Goal: Obtain resource: Obtain resource

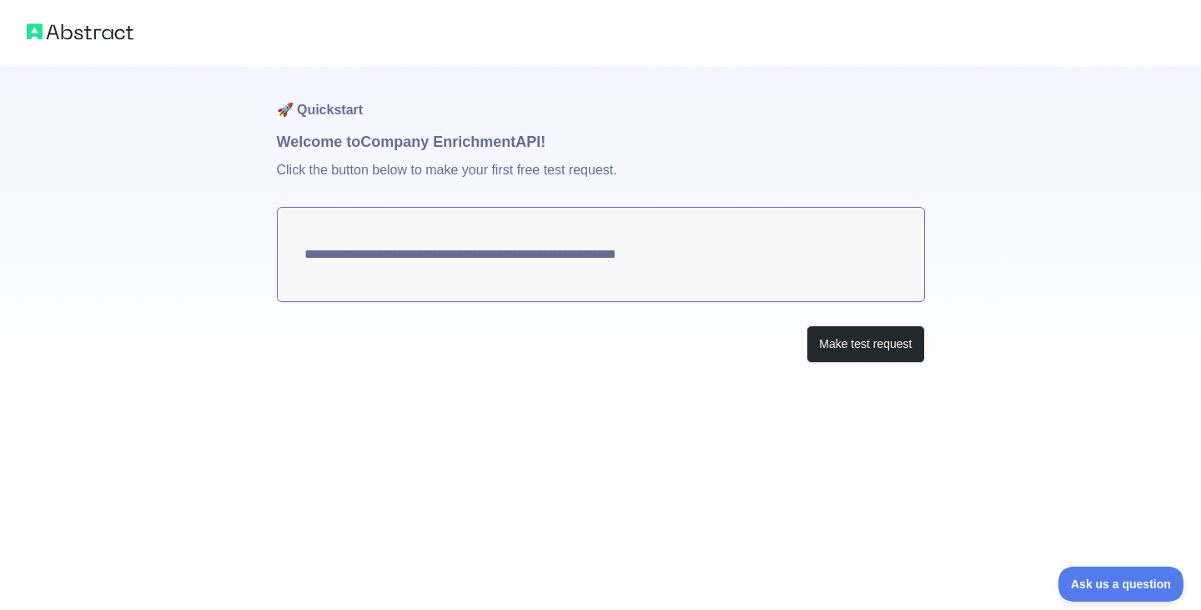
click at [651, 259] on textarea "**********" at bounding box center [601, 254] width 648 height 95
click at [844, 343] on button "Make test request" at bounding box center [866, 344] width 118 height 38
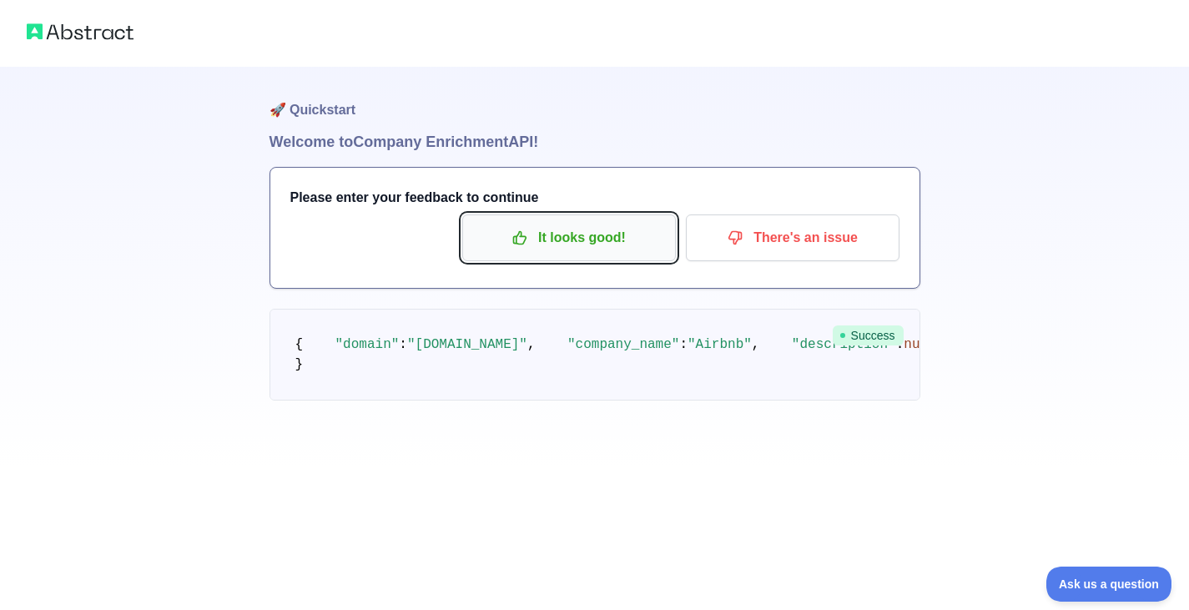
click at [552, 238] on p "It looks good!" at bounding box center [569, 238] width 189 height 28
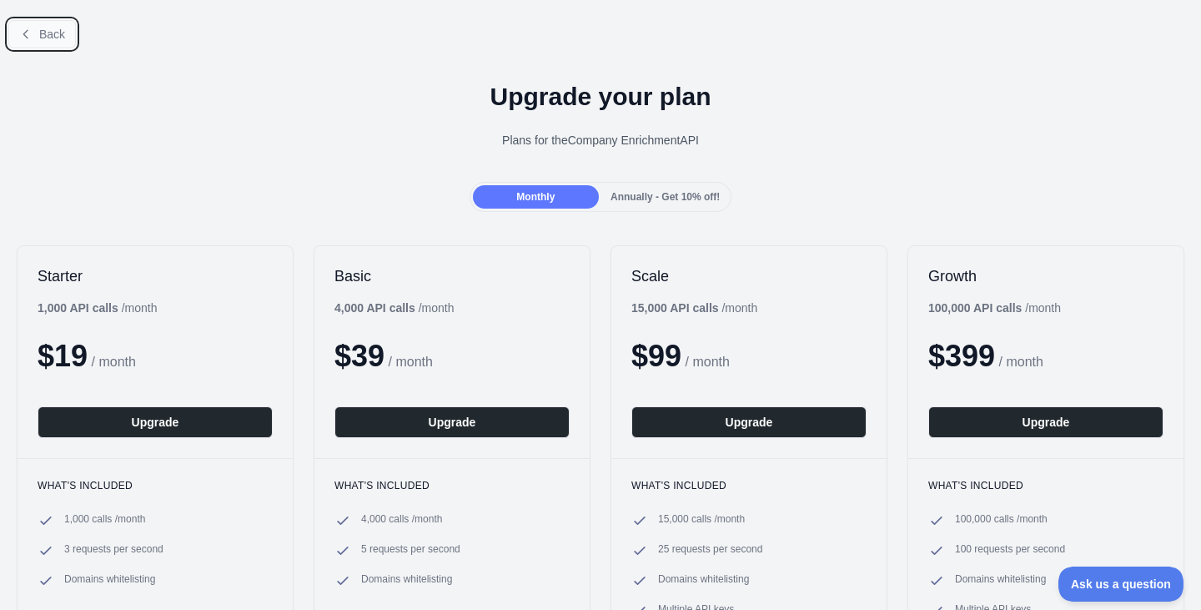
click at [63, 41] on button "Back" at bounding box center [42, 34] width 68 height 28
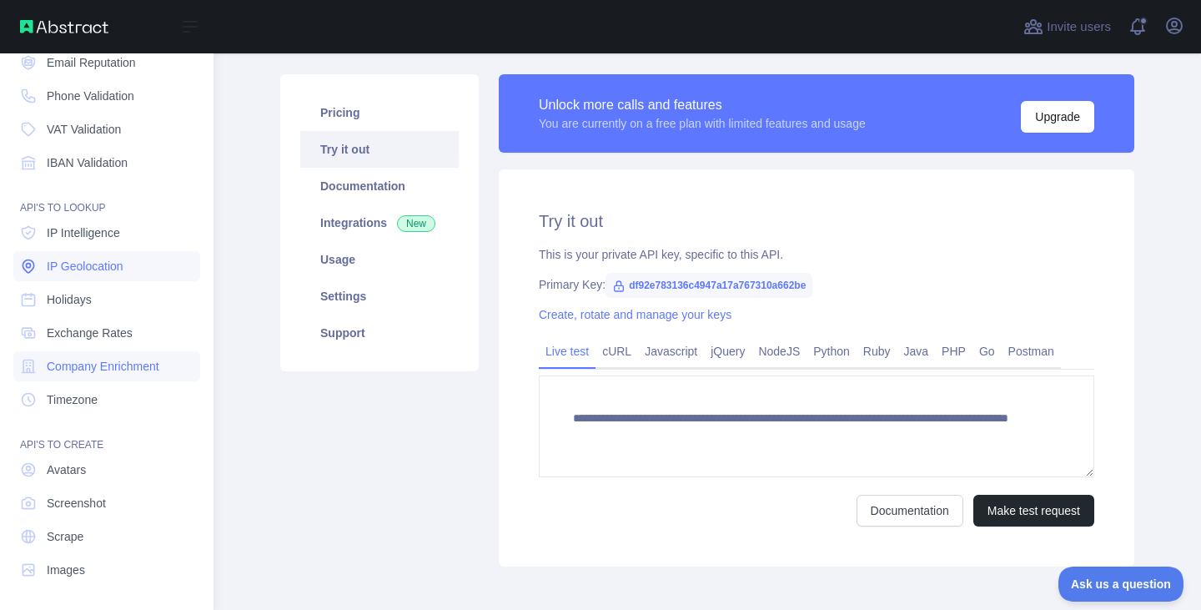
scroll to position [124, 0]
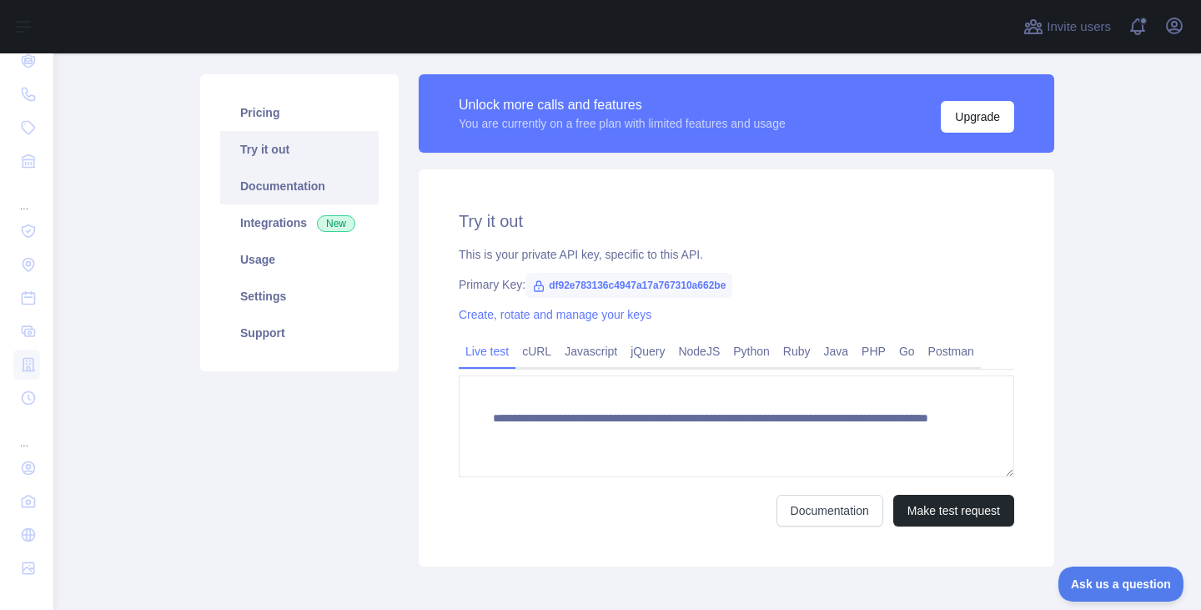
click at [295, 182] on link "Documentation" at bounding box center [299, 186] width 159 height 37
click at [1175, 30] on icon "button" at bounding box center [1174, 25] width 15 height 15
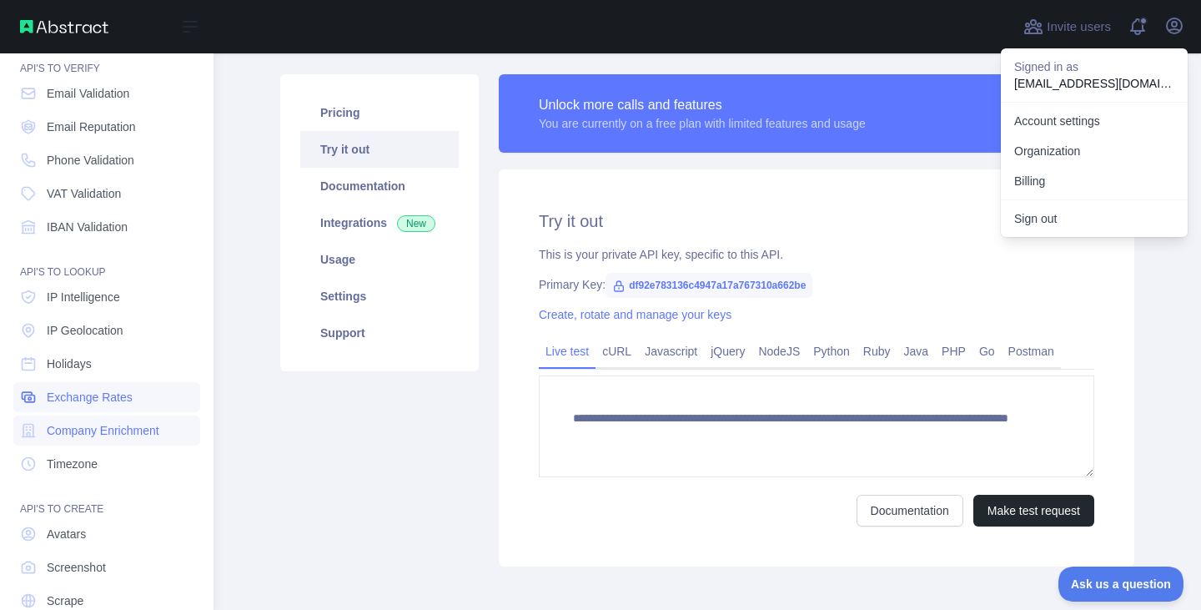
scroll to position [0, 0]
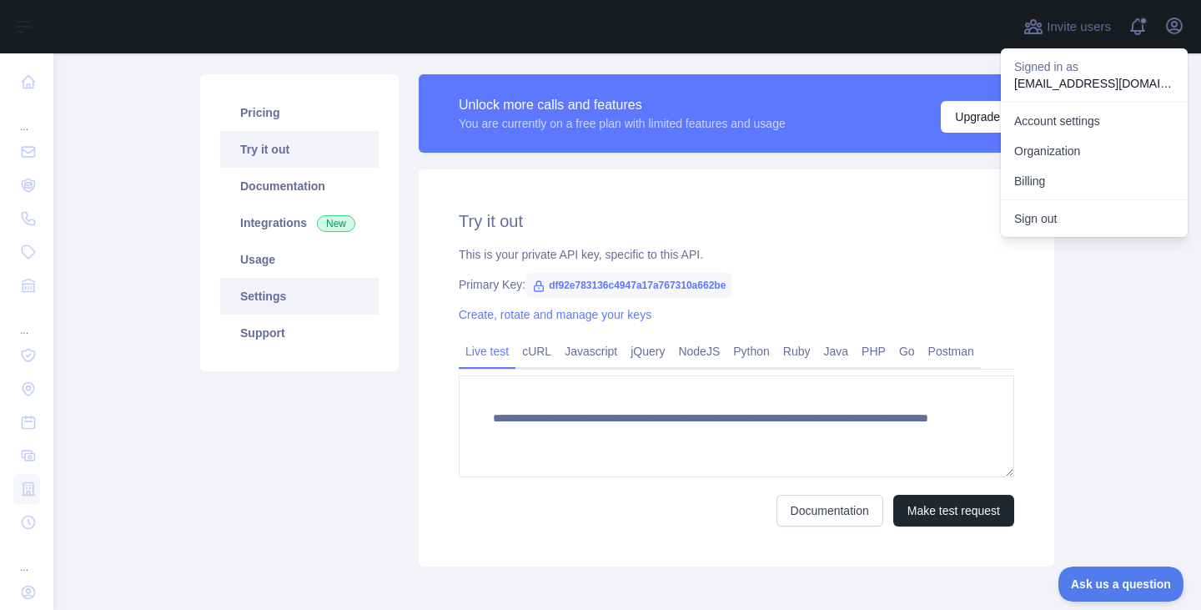
click at [300, 289] on link "Settings" at bounding box center [299, 296] width 159 height 37
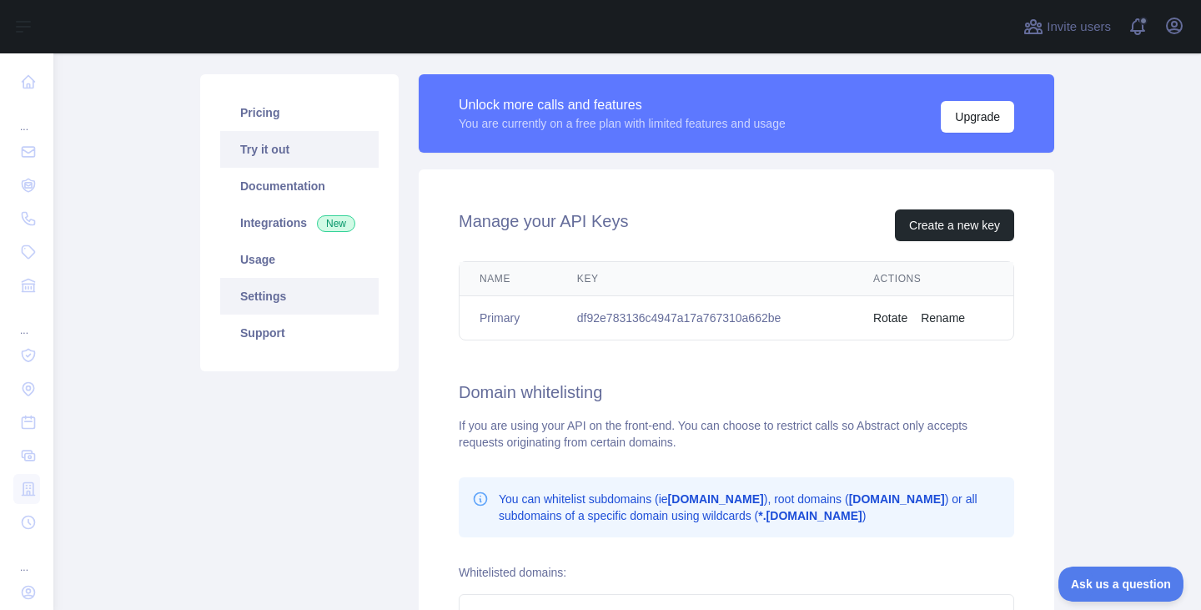
click at [258, 153] on link "Try it out" at bounding box center [299, 149] width 159 height 37
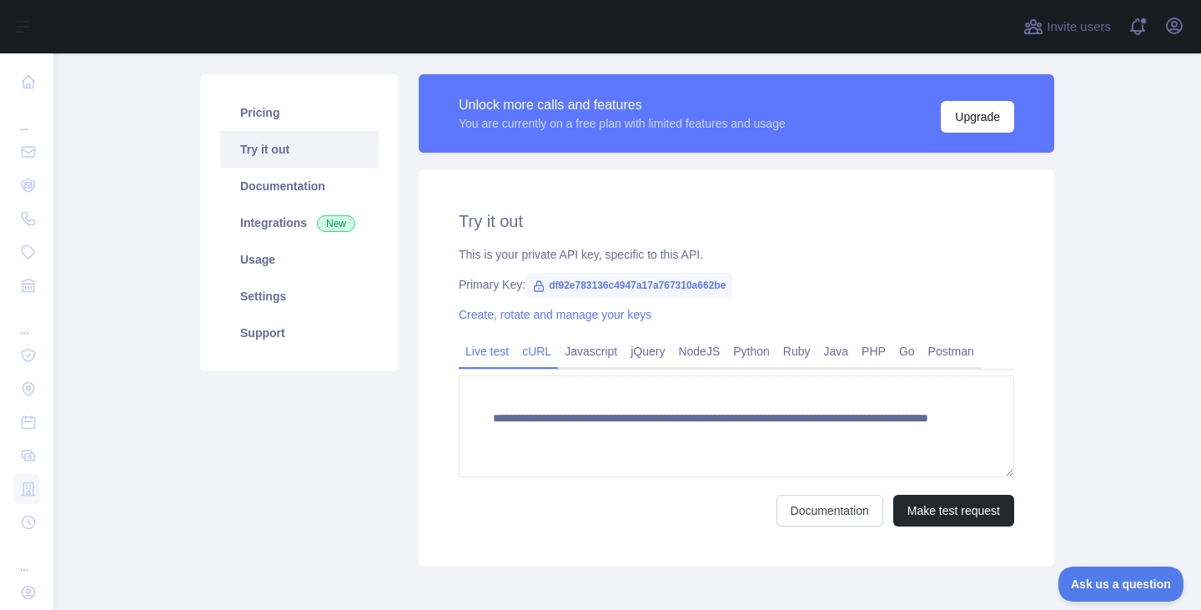
click at [516, 351] on link "cURL" at bounding box center [537, 351] width 43 height 27
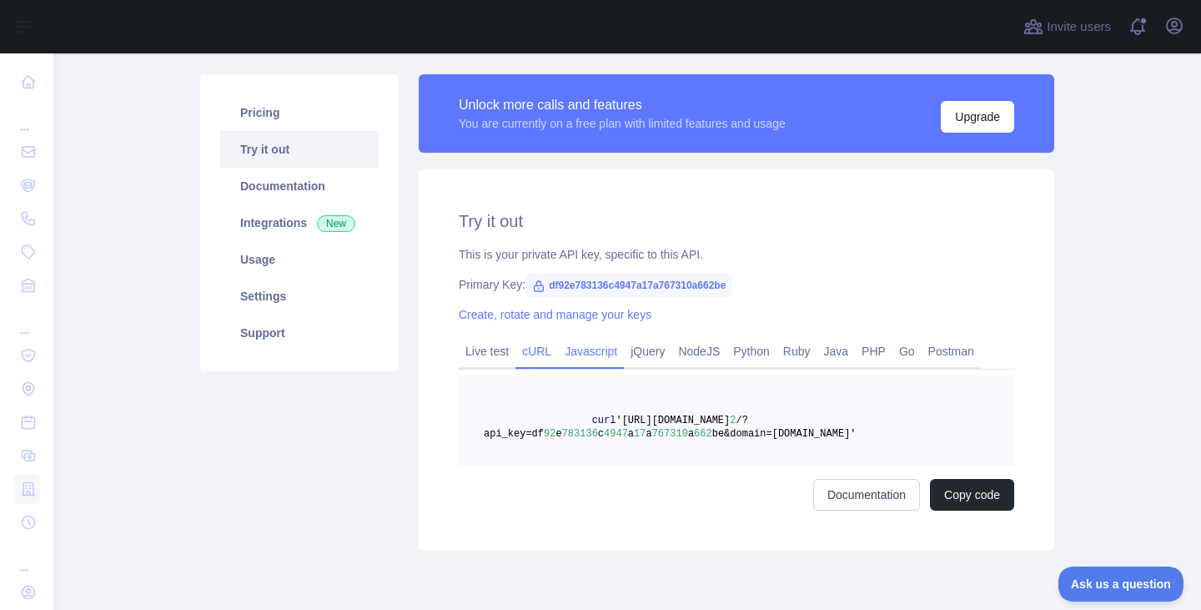
click at [576, 348] on link "Javascript" at bounding box center [591, 351] width 66 height 27
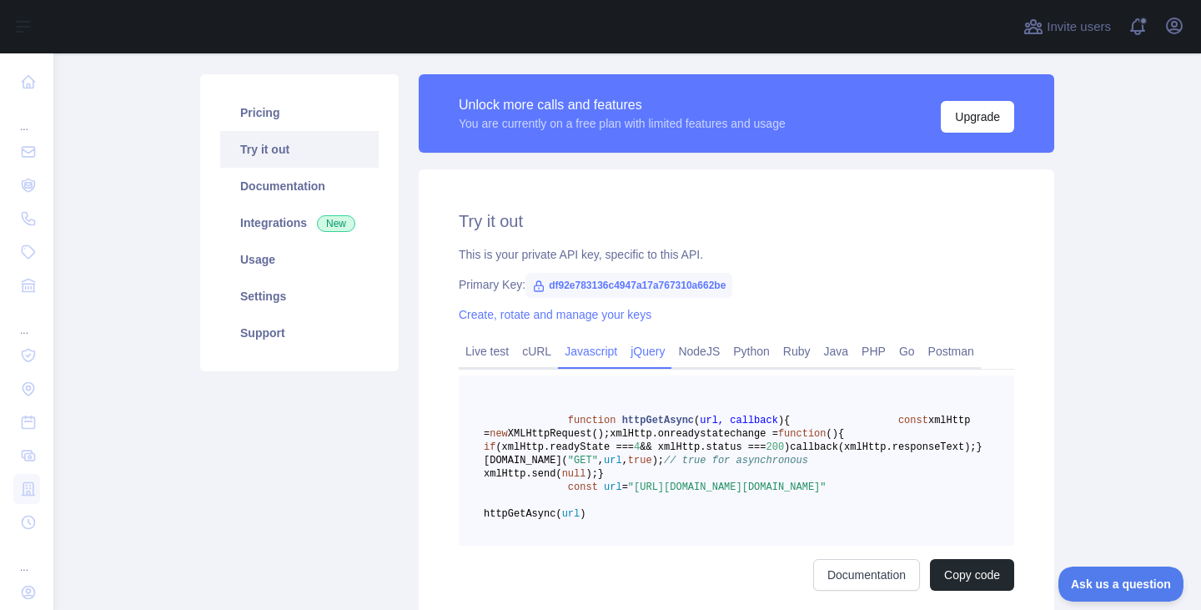
click at [638, 350] on link "jQuery" at bounding box center [648, 351] width 48 height 27
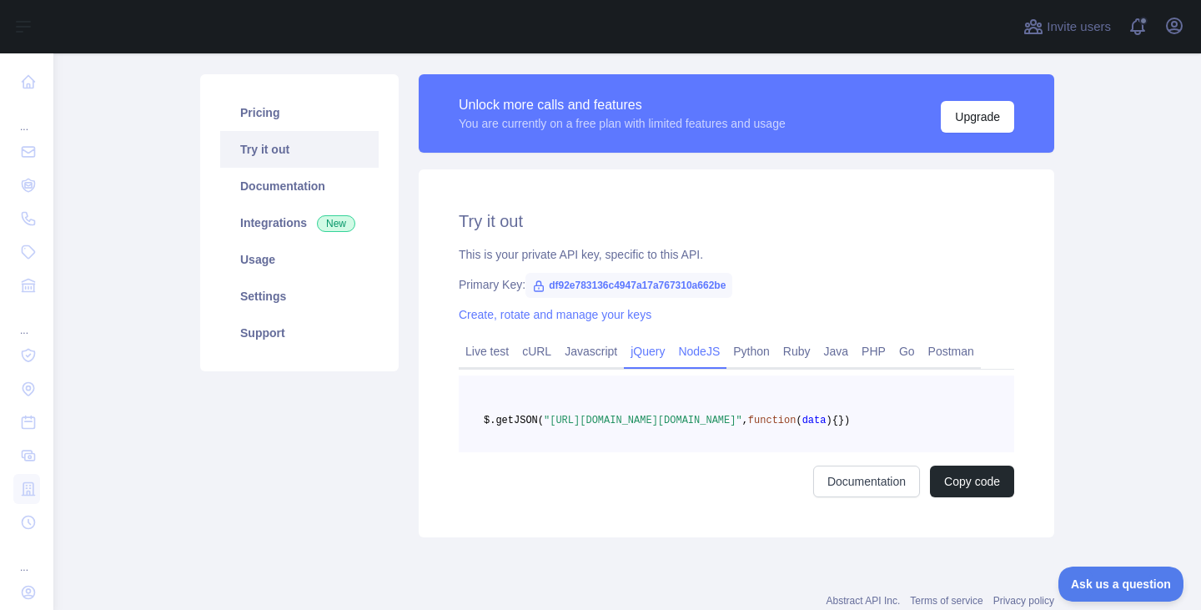
click at [686, 350] on link "NodeJS" at bounding box center [699, 351] width 55 height 27
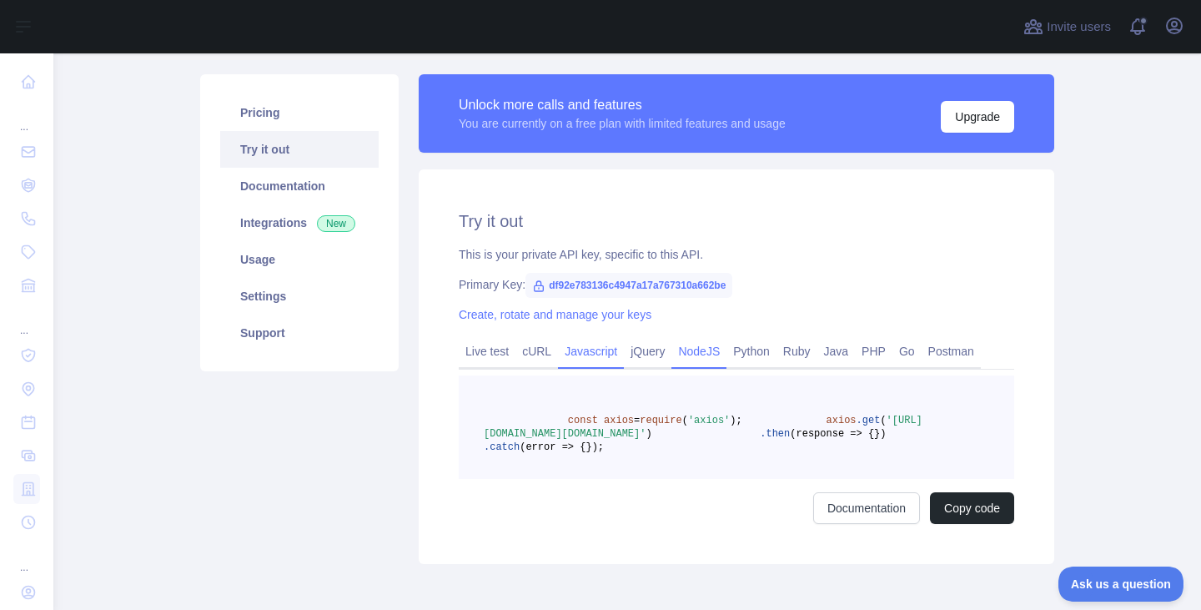
click at [603, 350] on link "Javascript" at bounding box center [591, 351] width 66 height 27
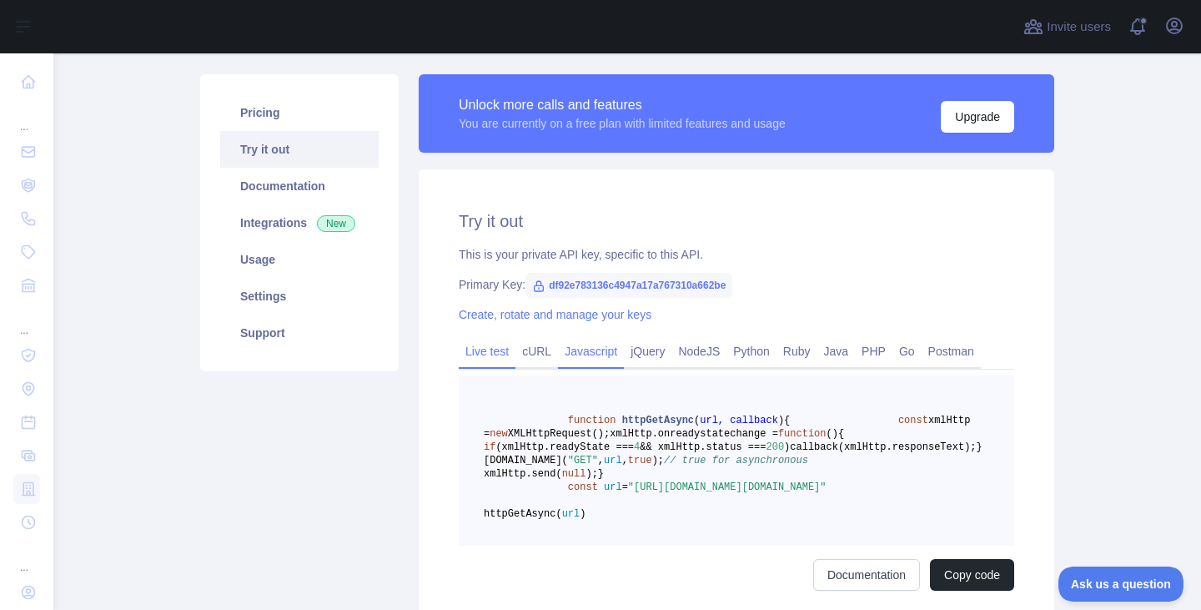
click at [492, 360] on link "Live test" at bounding box center [487, 351] width 57 height 27
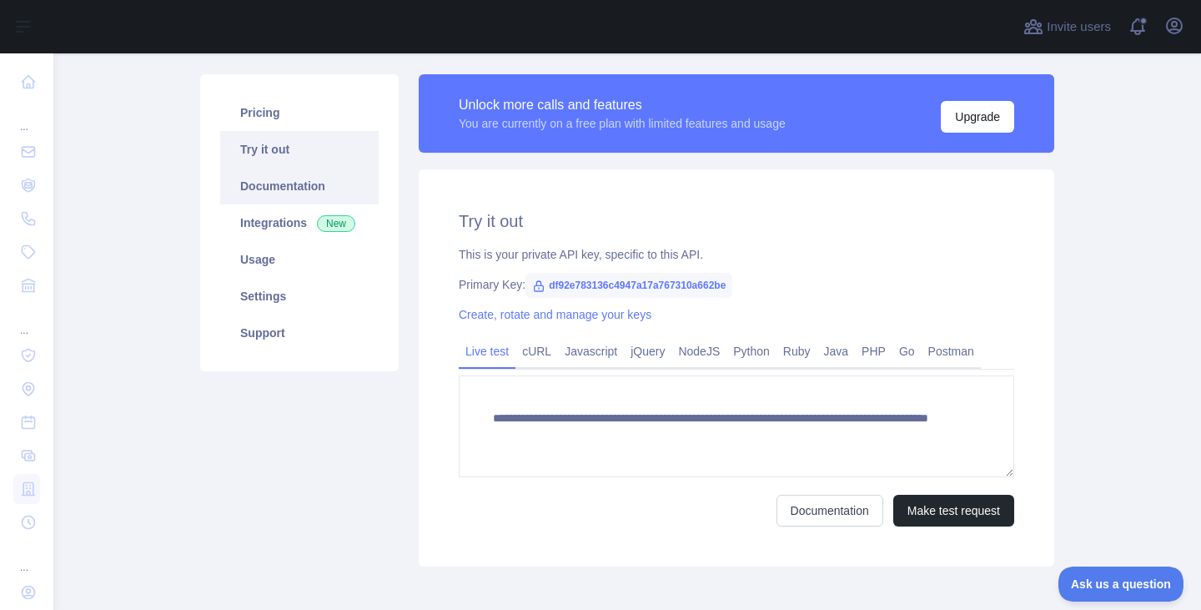
click at [286, 190] on link "Documentation" at bounding box center [299, 186] width 159 height 37
click at [538, 284] on span "df92e783136c4947a17a767310a662be" at bounding box center [629, 285] width 207 height 25
drag, startPoint x: 541, startPoint y: 283, endPoint x: 739, endPoint y: 269, distance: 199.0
click at [739, 269] on div "**********" at bounding box center [737, 367] width 636 height 397
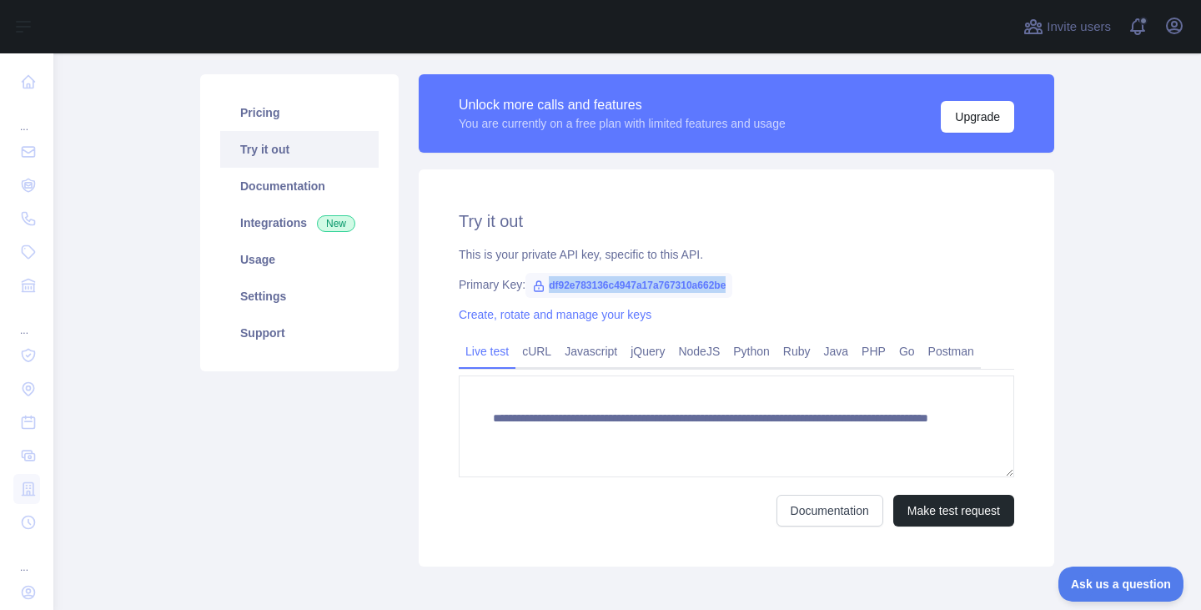
copy span "df92e783136c4947a17a767310a662be"
click at [282, 191] on link "Documentation" at bounding box center [299, 186] width 159 height 37
